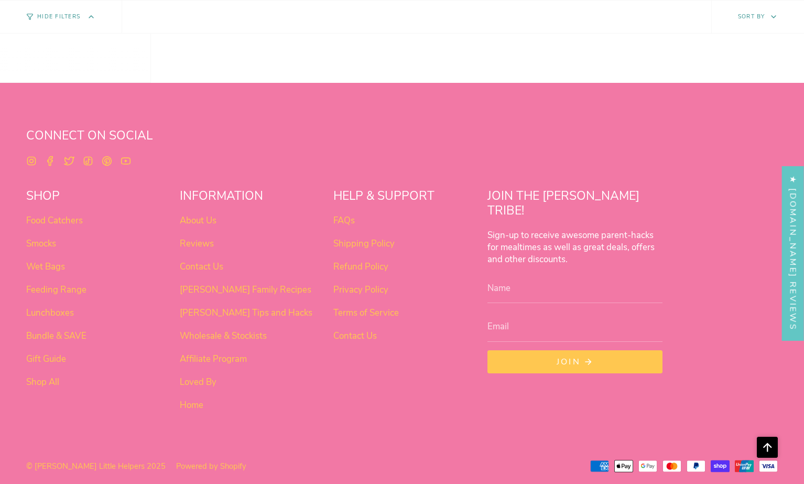
scroll to position [659, 0]
